Goal: Information Seeking & Learning: Learn about a topic

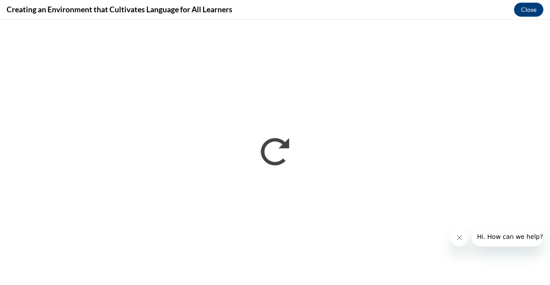
click at [457, 236] on icon "Close message from company" at bounding box center [459, 237] width 7 height 7
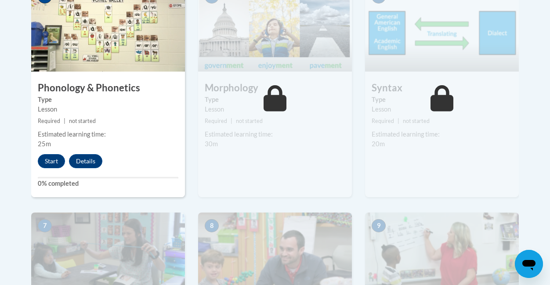
scroll to position [607, 0]
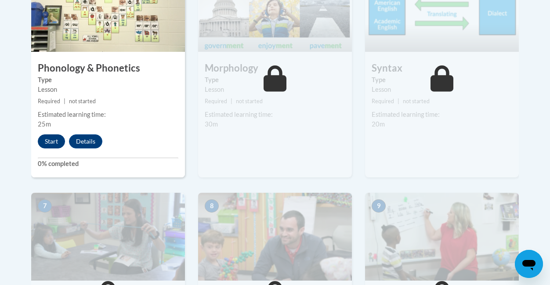
click at [53, 137] on button "Start" at bounding box center [51, 141] width 27 height 14
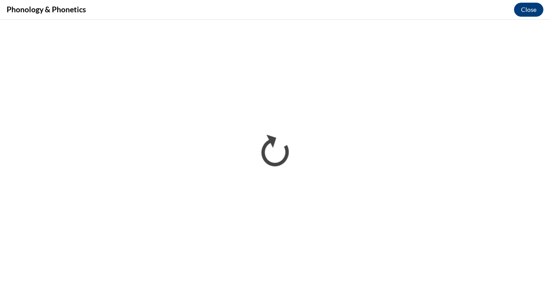
scroll to position [0, 0]
